Goal: Obtain resource: Obtain resource

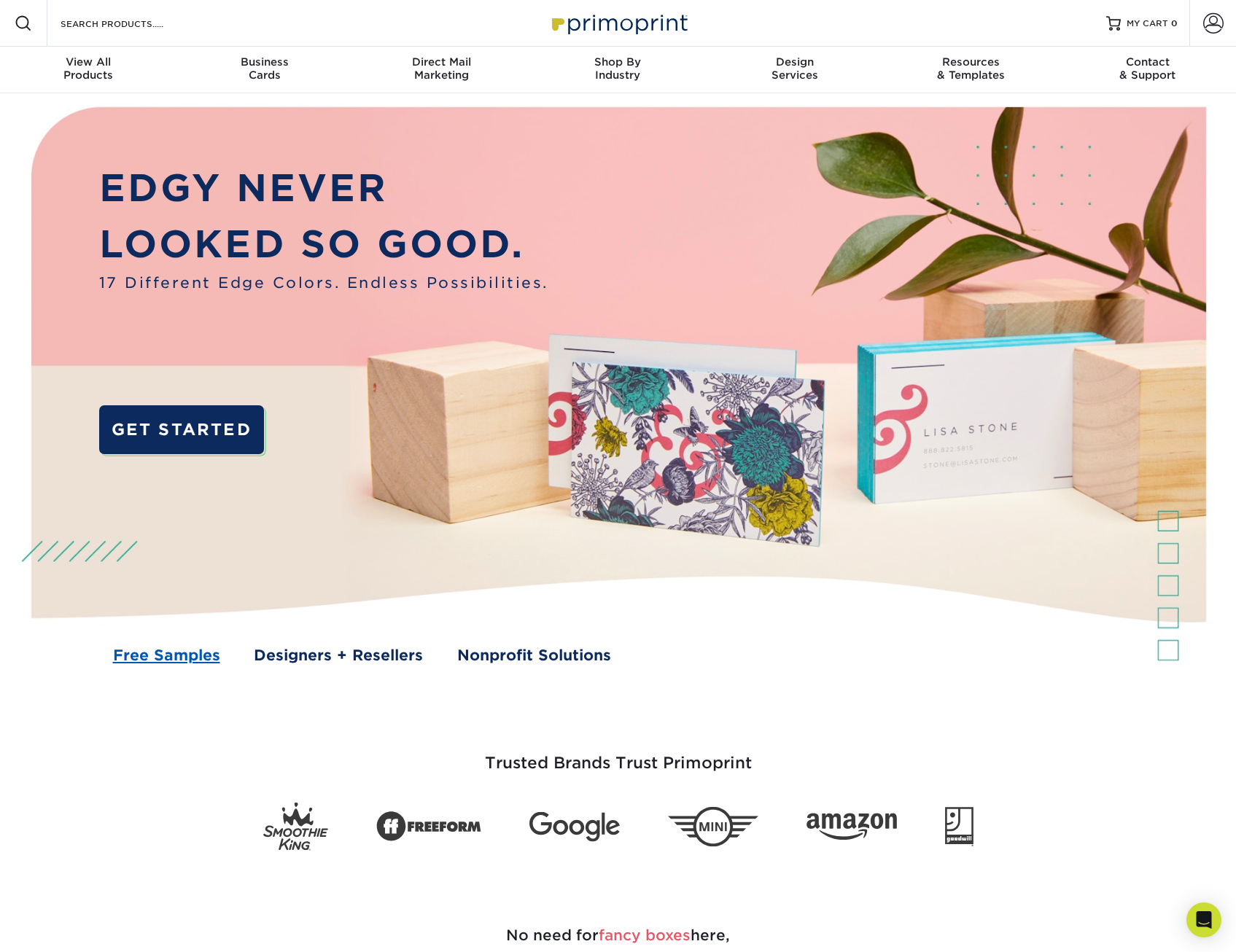
click at [164, 651] on link "Free Samples" at bounding box center [166, 655] width 107 height 23
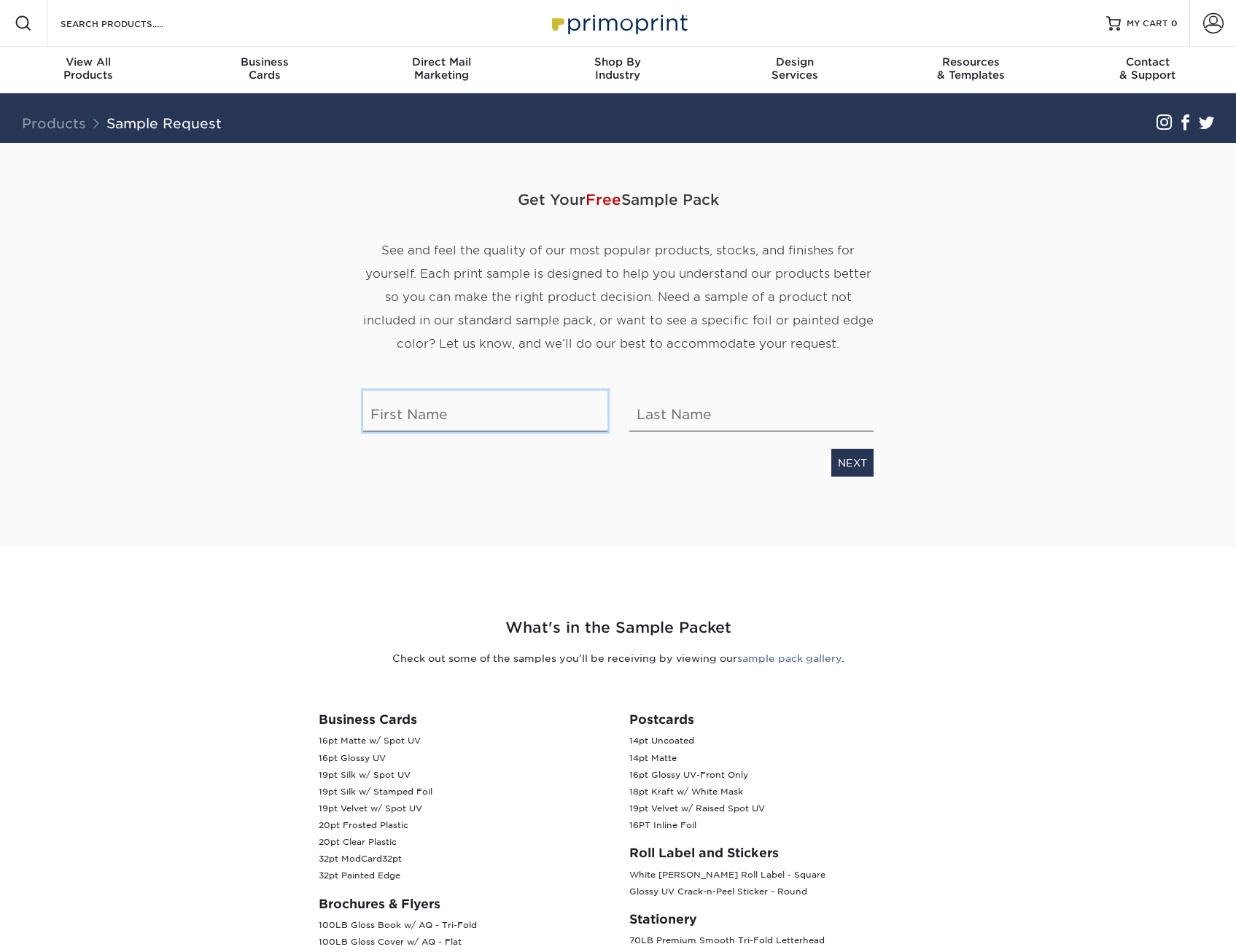
click at [463, 419] on input "text" at bounding box center [486, 411] width 244 height 40
type input "Lindsey"
type input "Shamma"
click at [846, 462] on link "NEXT" at bounding box center [852, 463] width 42 height 28
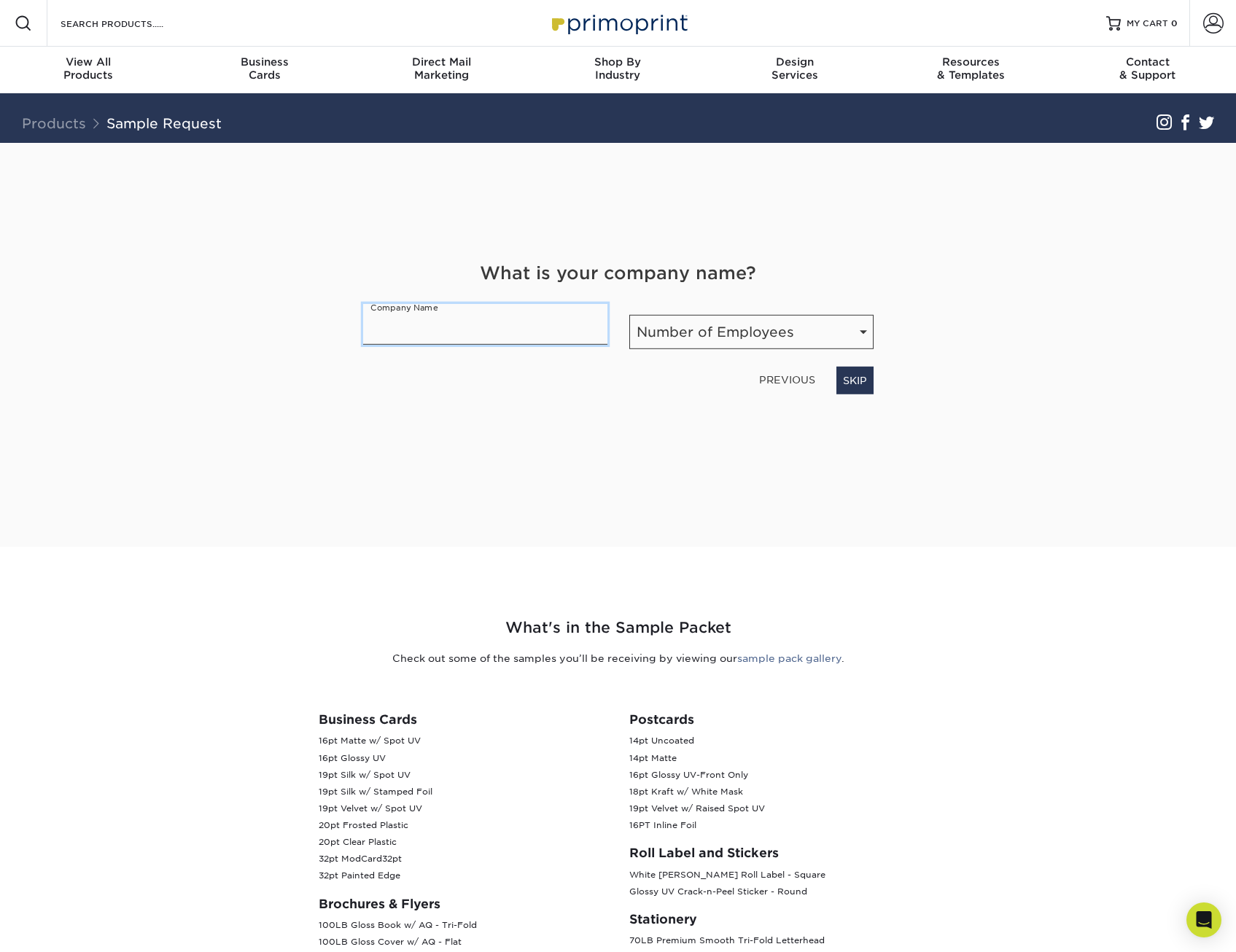
click at [520, 327] on input "text" at bounding box center [486, 324] width 244 height 40
type input "JL BAINBRIDGE and COMPANY"
click at [786, 328] on select "Number of Employees Self-employed 1-10 employees 11-50 employees 51-200 employe…" at bounding box center [751, 332] width 244 height 34
select select "1-10"
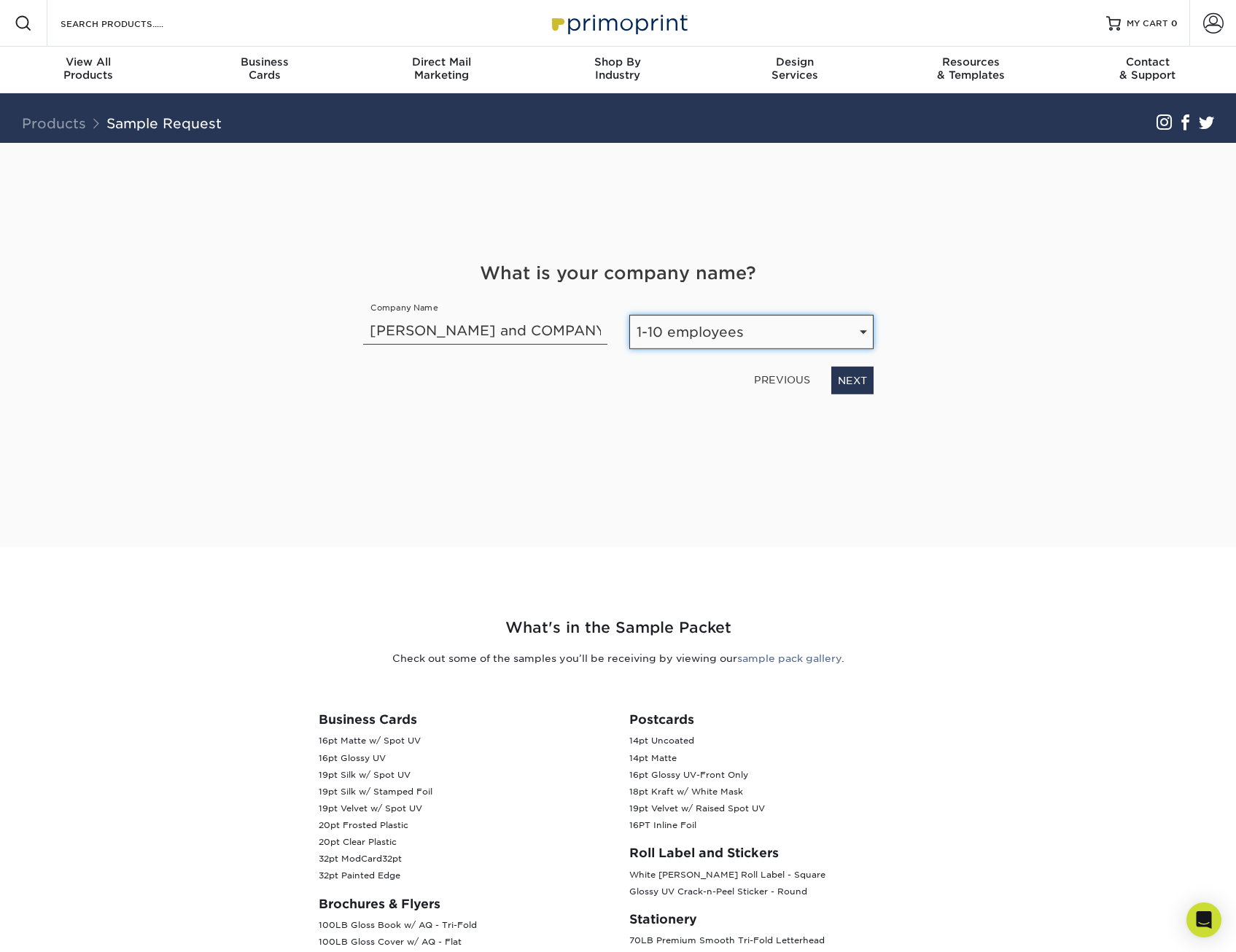
click at [629, 315] on select "Number of Employees Self-employed 1-10 employees 11-50 employees 51-200 employe…" at bounding box center [751, 332] width 244 height 34
click at [860, 380] on link "NEXT" at bounding box center [852, 380] width 42 height 28
click at [665, 341] on select "Select Occupation Agency Automotive Blogger Cleaning Services Construction Educ…" at bounding box center [618, 332] width 510 height 34
select select "Financial Services"
click at [363, 315] on select "Select Occupation Agency Automotive Blogger Cleaning Services Construction Educ…" at bounding box center [618, 332] width 510 height 34
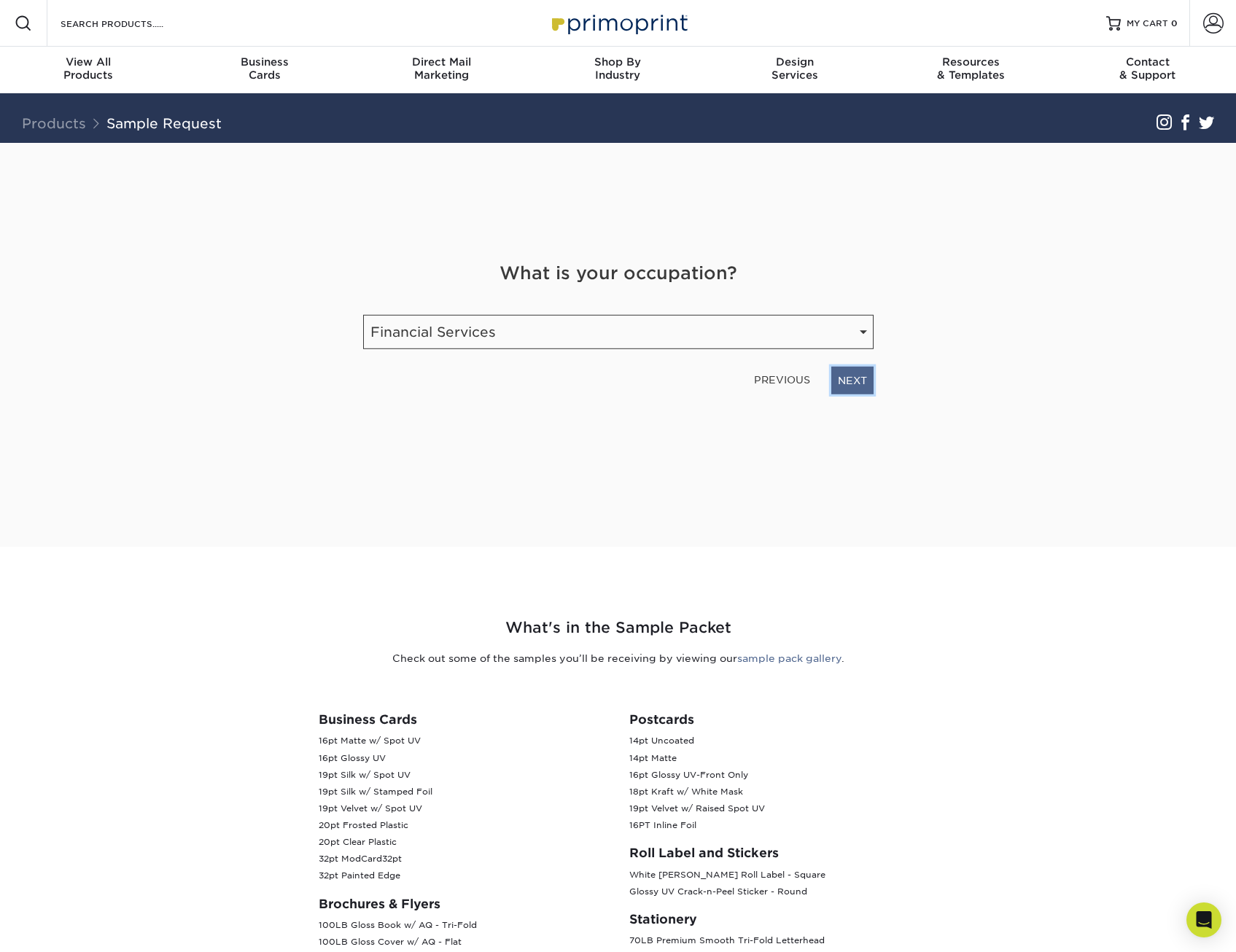
click at [844, 383] on link "NEXT" at bounding box center [852, 380] width 42 height 28
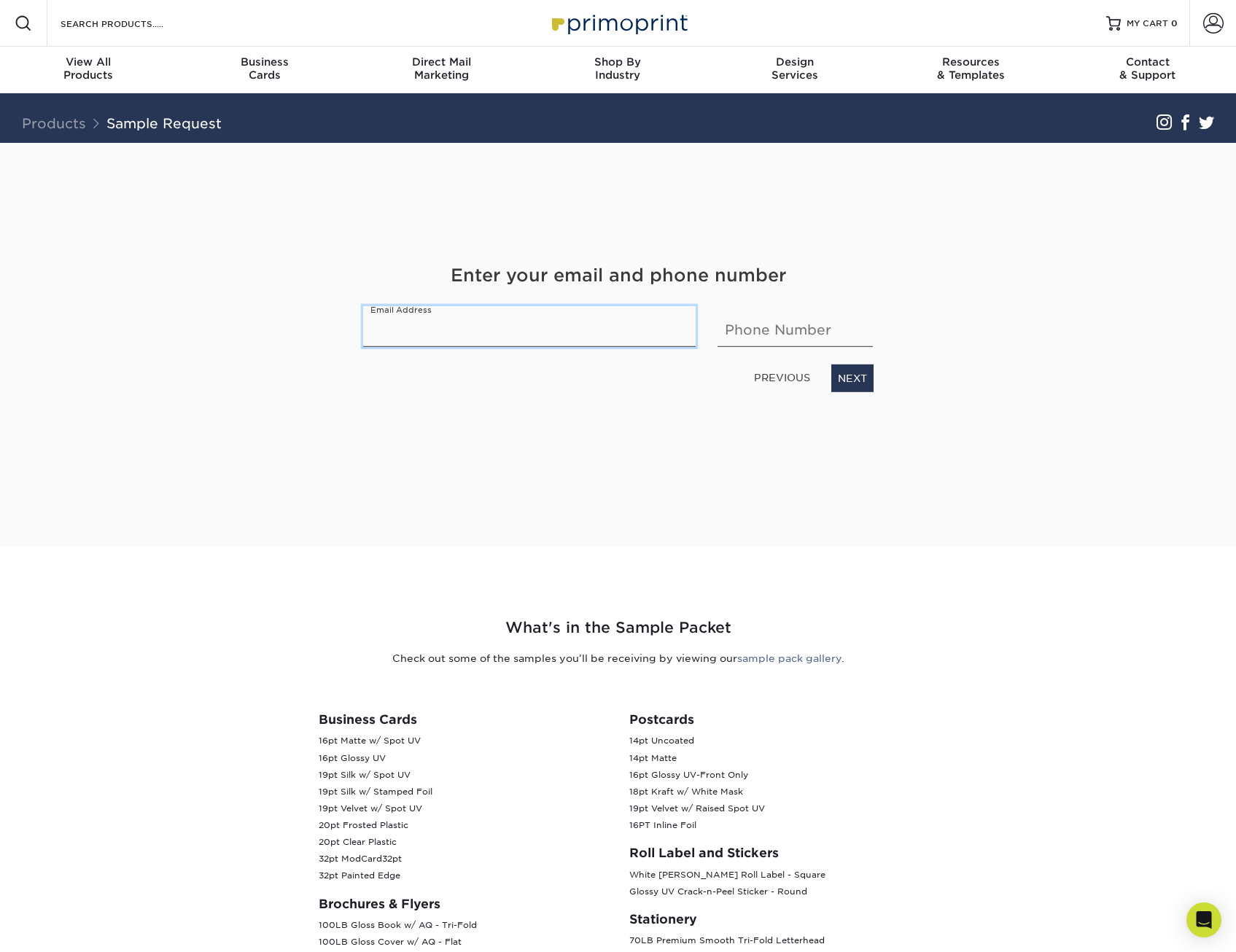
click at [607, 313] on input "email" at bounding box center [530, 326] width 333 height 40
type input "lshamma@jlbainbridge.com"
type input "9412967222"
click at [864, 373] on link "NEXT" at bounding box center [852, 378] width 42 height 28
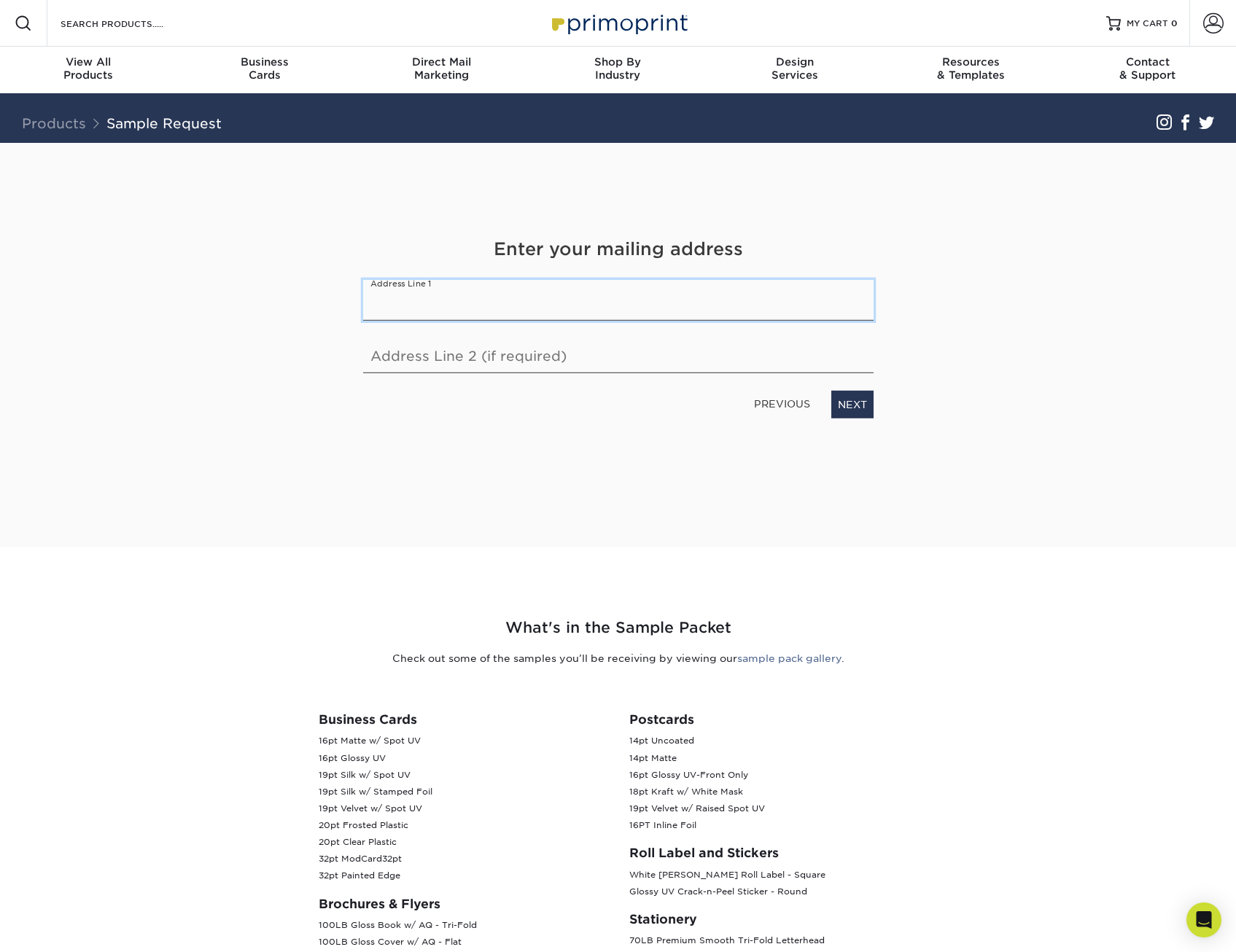
click at [670, 313] on input "text" at bounding box center [618, 299] width 510 height 40
type input "1582 Main St"
click at [523, 360] on input "text" at bounding box center [618, 352] width 510 height 40
click at [679, 436] on div "Get Your Free Sample Pack See and feel the quality of our most popular products…" at bounding box center [618, 327] width 510 height 369
click at [717, 297] on input "1582 Main St" at bounding box center [618, 299] width 510 height 40
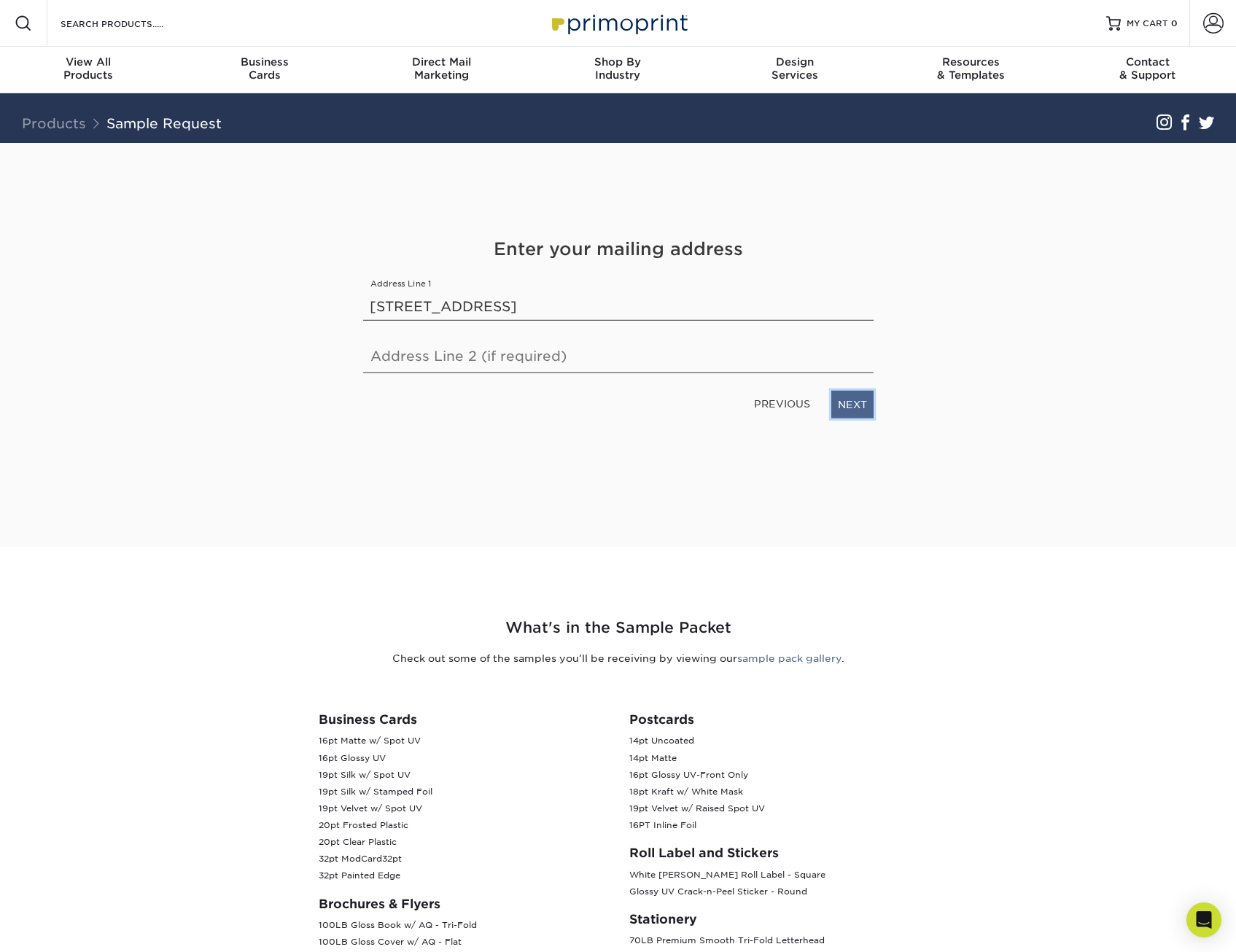
click at [838, 404] on link "NEXT" at bounding box center [852, 405] width 42 height 28
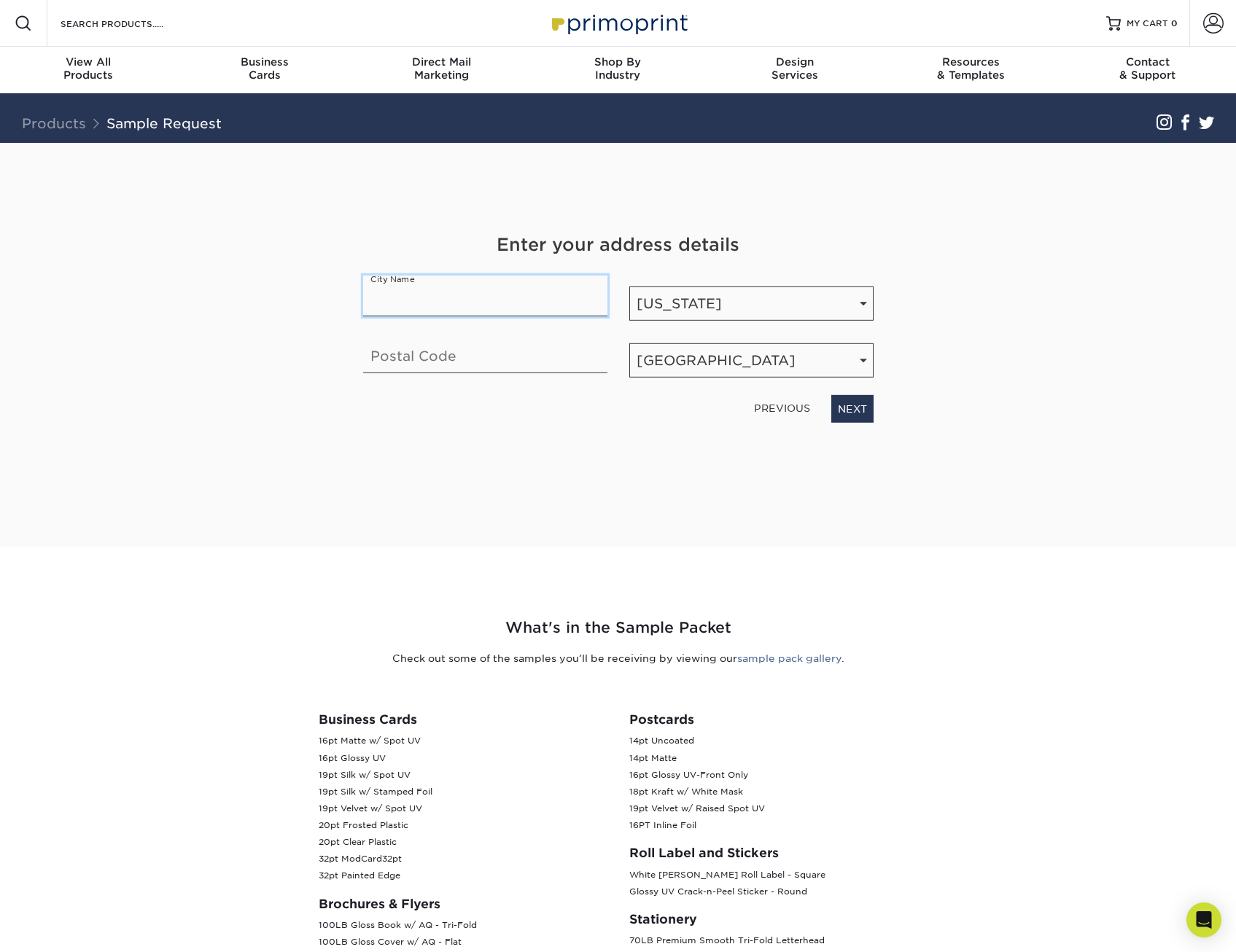
click at [515, 301] on input "text" at bounding box center [486, 295] width 244 height 40
type input "Sarasota"
type input "34236"
click at [854, 402] on link "NEXT" at bounding box center [852, 409] width 42 height 28
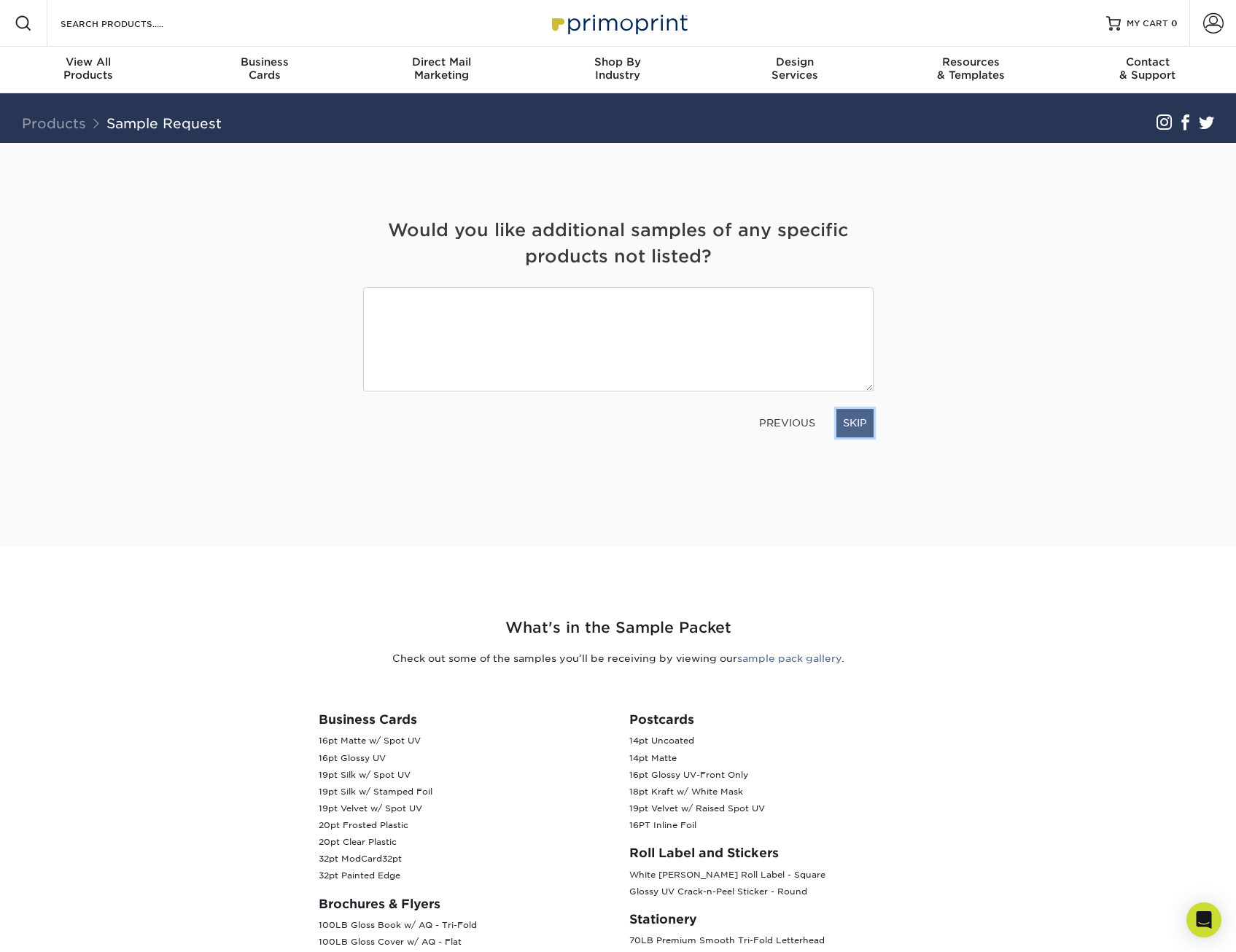
click at [861, 427] on link "SKIP" at bounding box center [855, 422] width 37 height 28
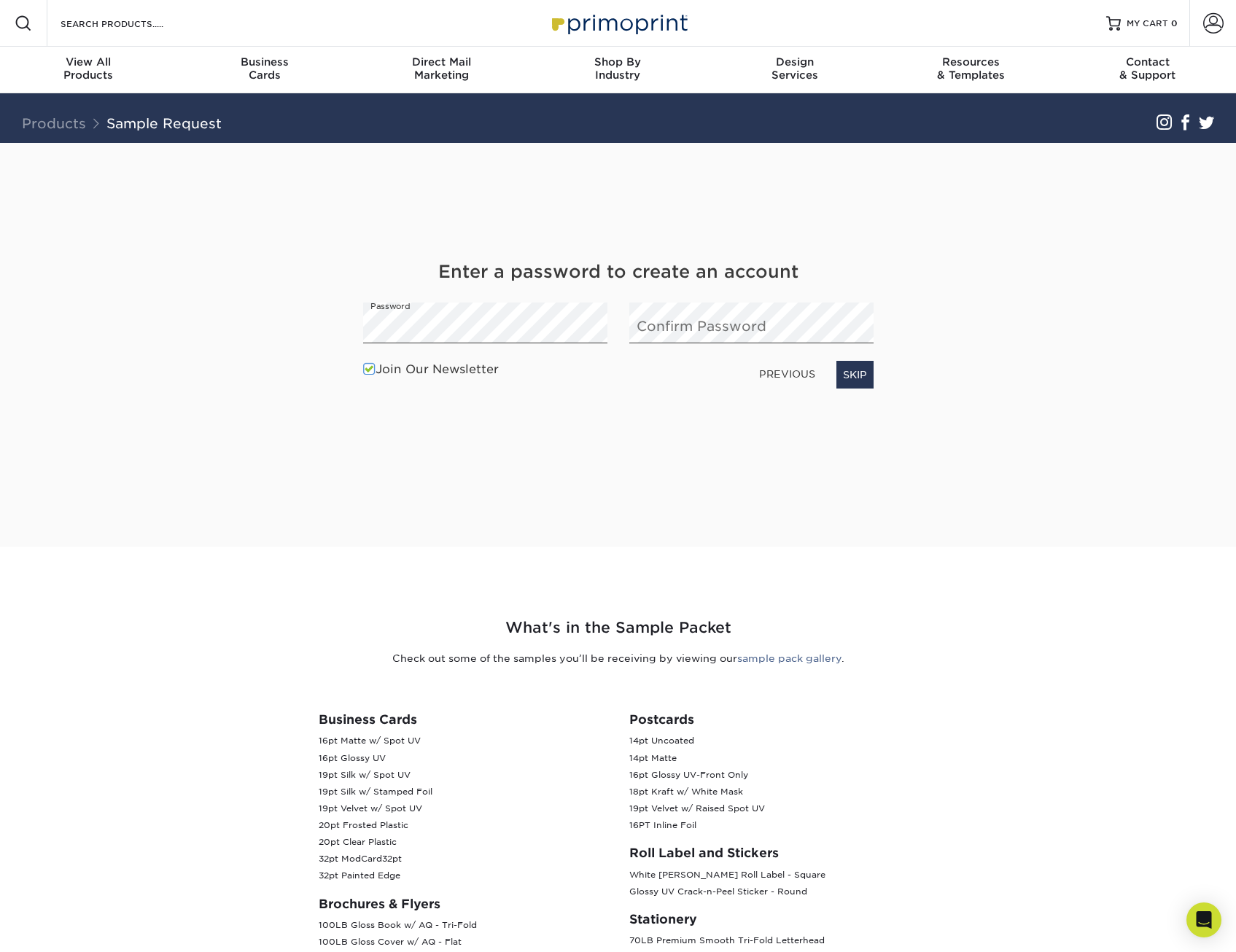
click at [464, 364] on label "Join Our Newsletter" at bounding box center [431, 369] width 136 height 18
click at [0, 0] on input "Join Our Newsletter" at bounding box center [0, 0] width 0 height 0
click at [854, 372] on link "SKIP" at bounding box center [855, 374] width 37 height 28
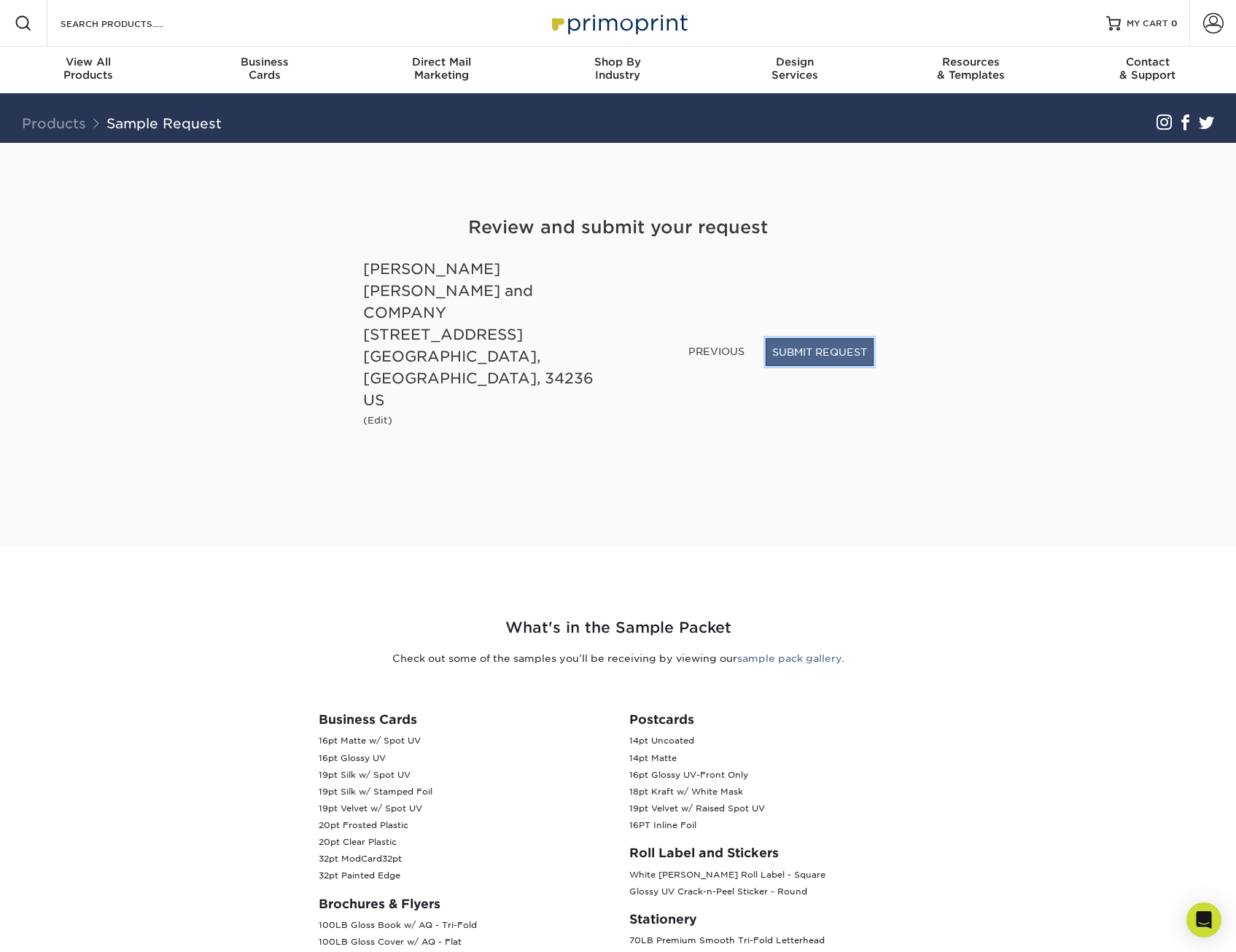
click at [835, 366] on button "SUBMIT REQUEST" at bounding box center [819, 351] width 108 height 28
